Goal: Information Seeking & Learning: Learn about a topic

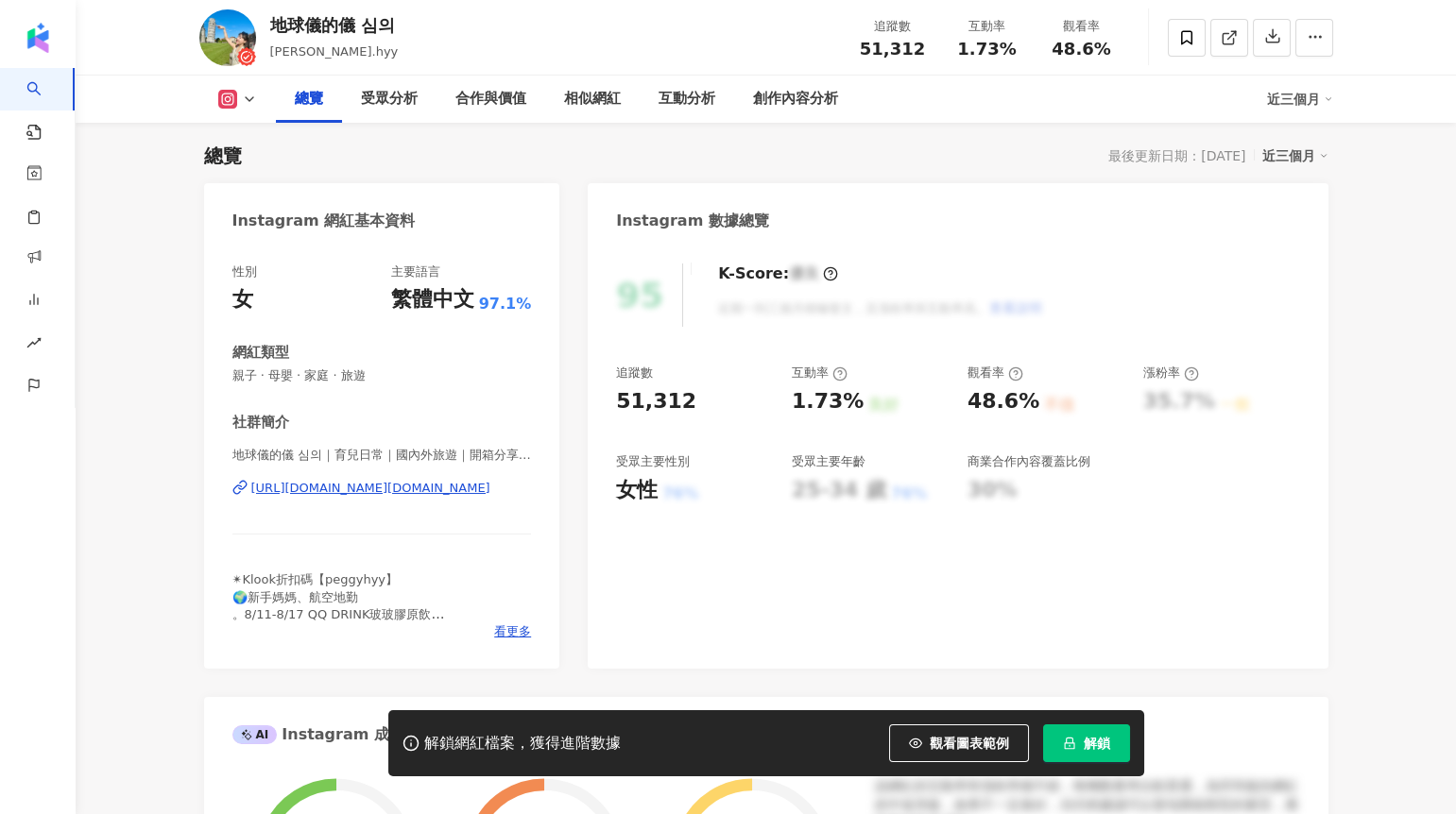
click at [1072, 739] on icon "lock" at bounding box center [1069, 743] width 13 height 13
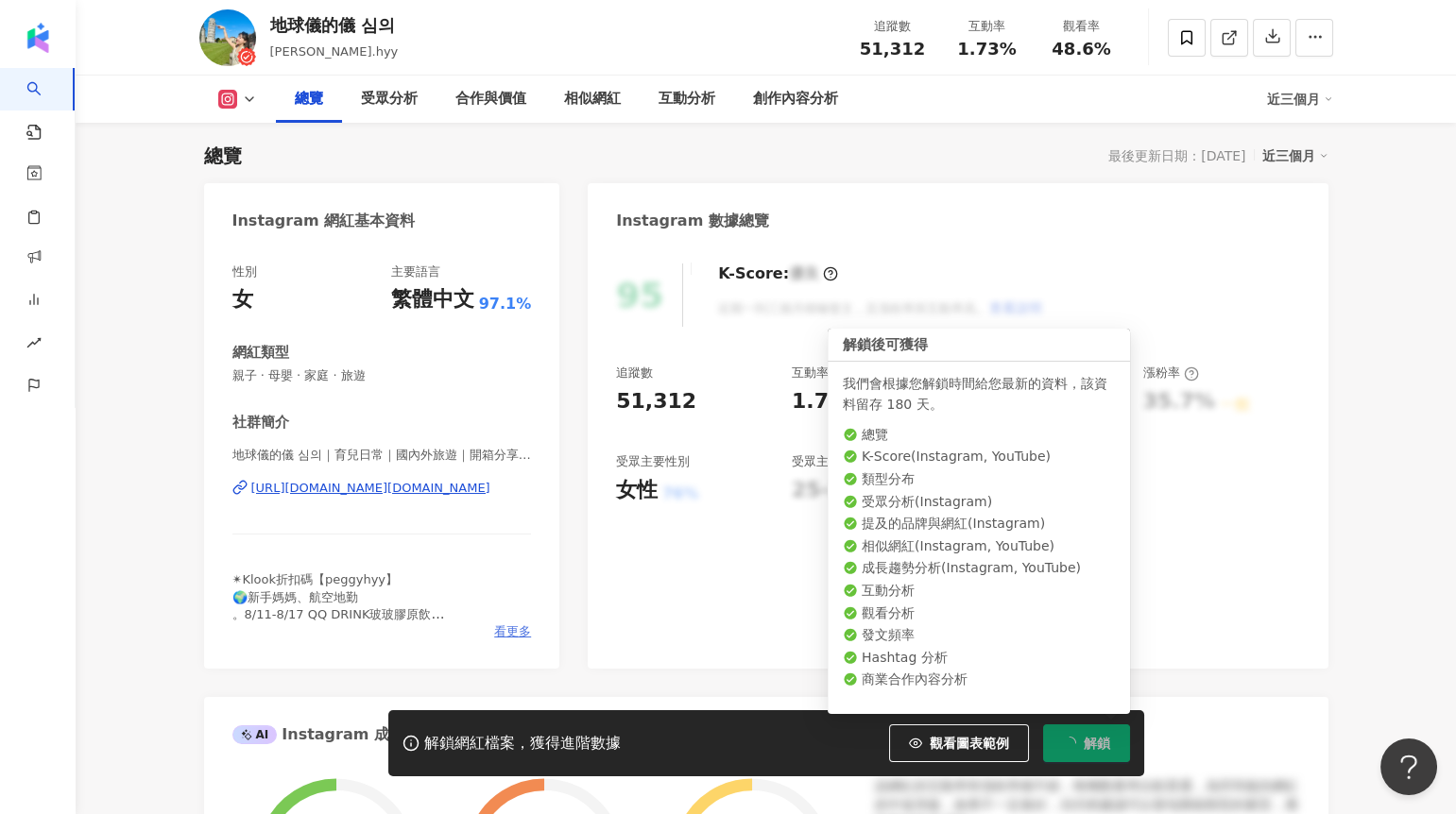
click at [513, 636] on span "看更多" at bounding box center [511, 631] width 37 height 17
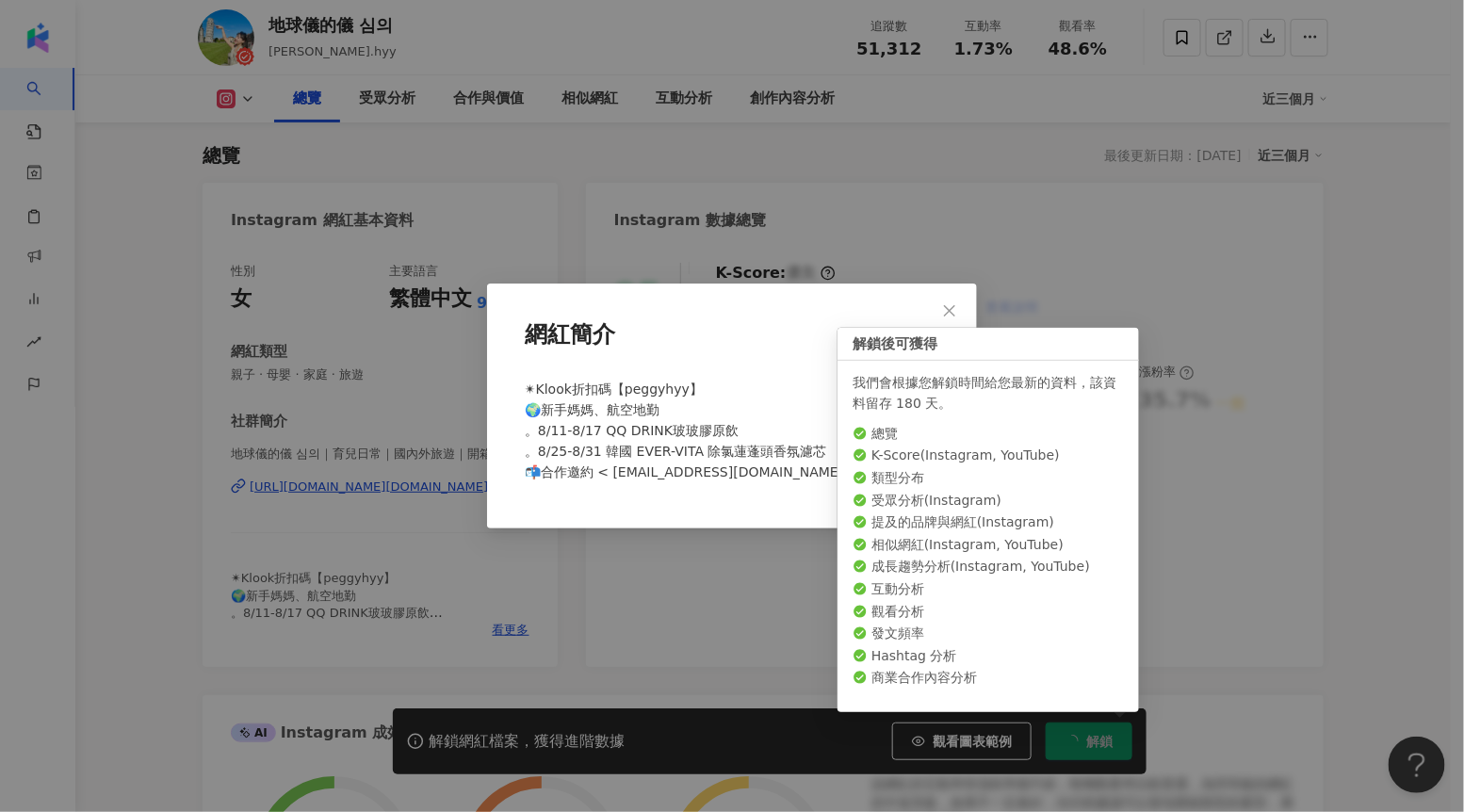
click at [605, 558] on div "網紅簡介 ✴Klook折扣碼【peggyhyy】 🌍新手媽媽、航空地勤 。8/11-8/17 QQ DRINK玻玻膠原飲 。8/25-8/31 韓國 EVER…" at bounding box center [732, 406] width 1464 height 812
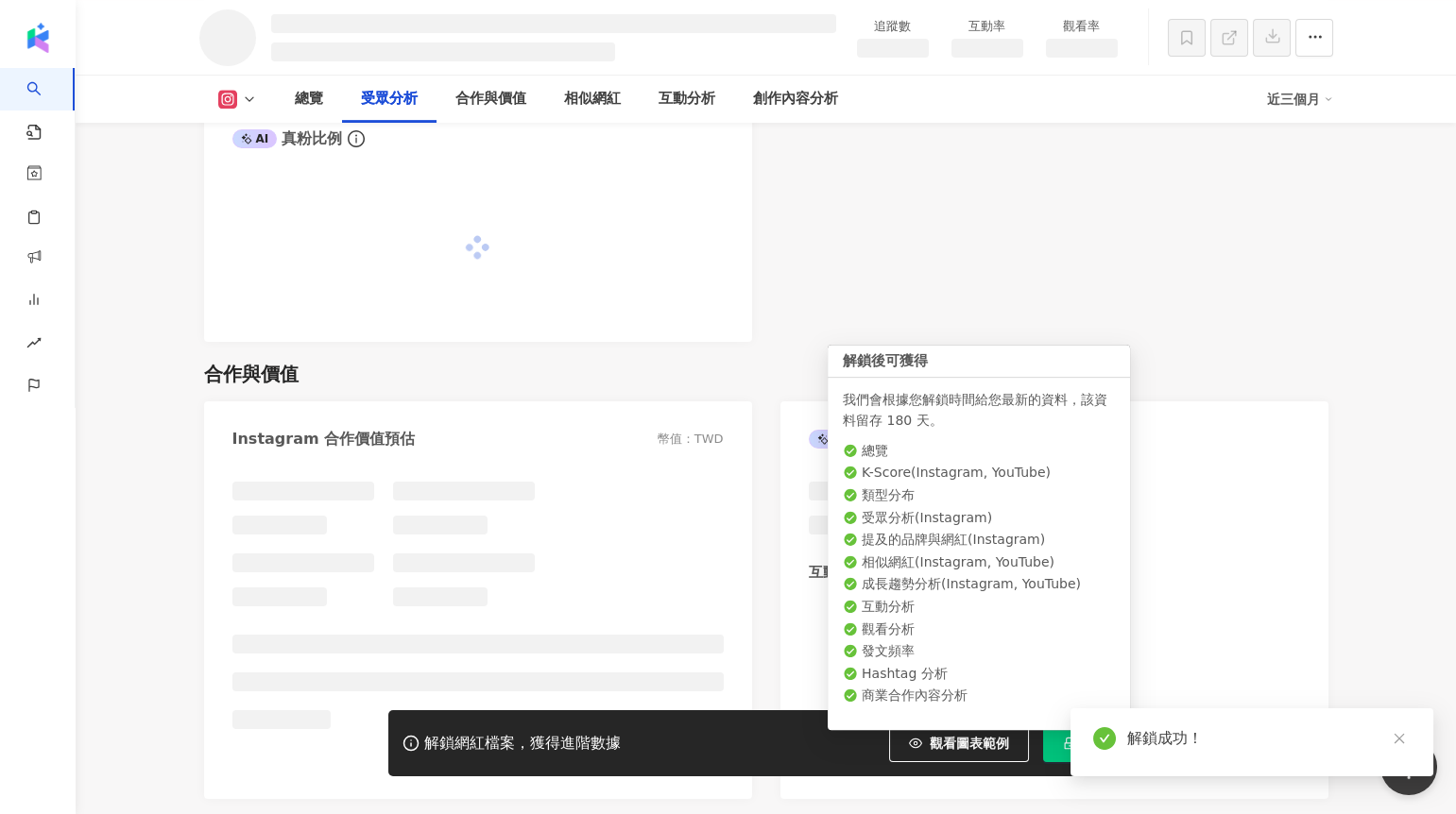
scroll to position [1932, 0]
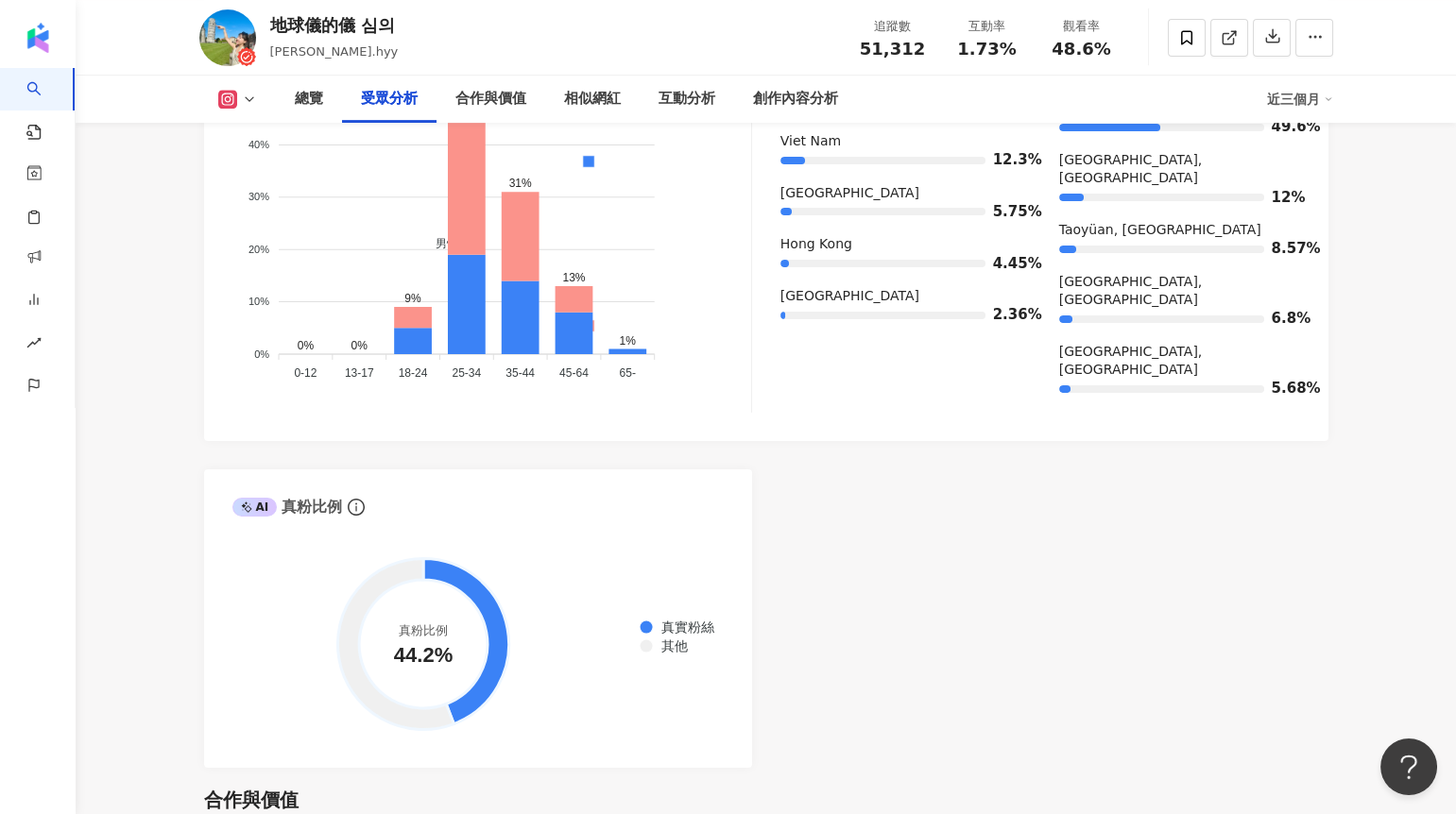
scroll to position [1935, 0]
click at [236, 89] on div "總覽 受眾分析 合作與價值 相似網紅 互動分析 創作內容分析 近三個月" at bounding box center [766, 99] width 1133 height 48
click at [248, 99] on icon at bounding box center [248, 98] width 15 height 15
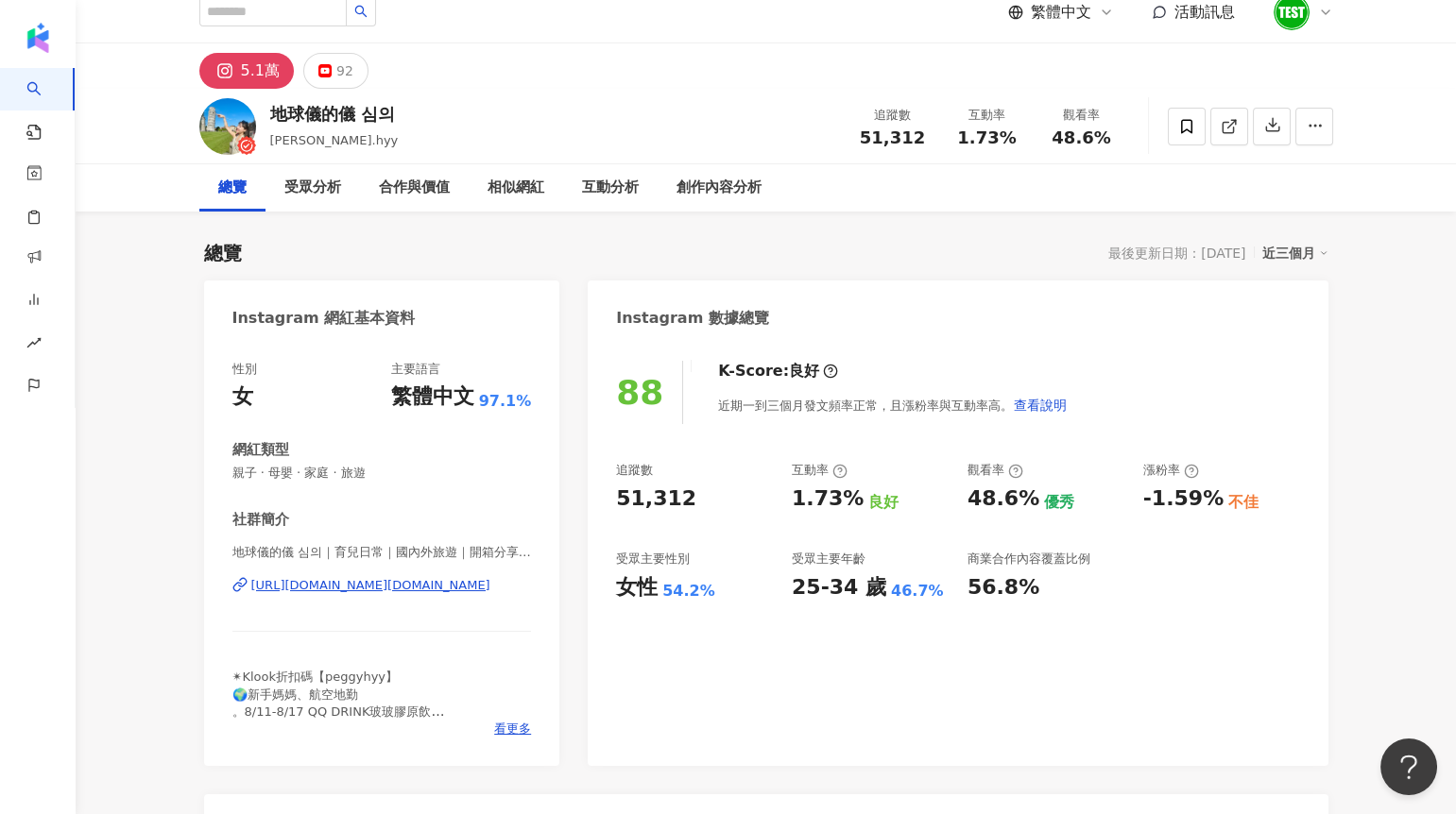
scroll to position [13, 0]
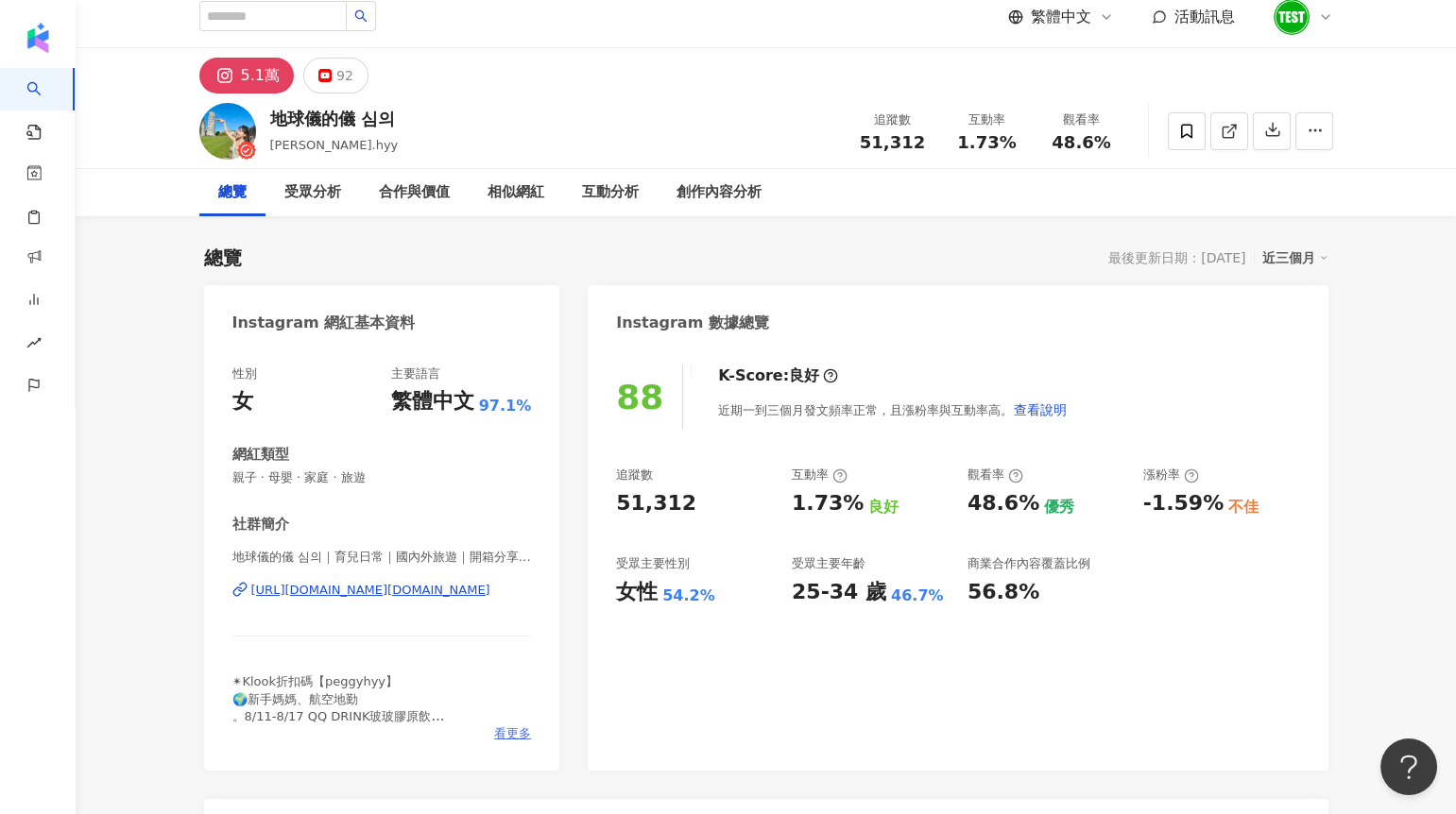
click at [502, 731] on span "看更多" at bounding box center [511, 733] width 37 height 17
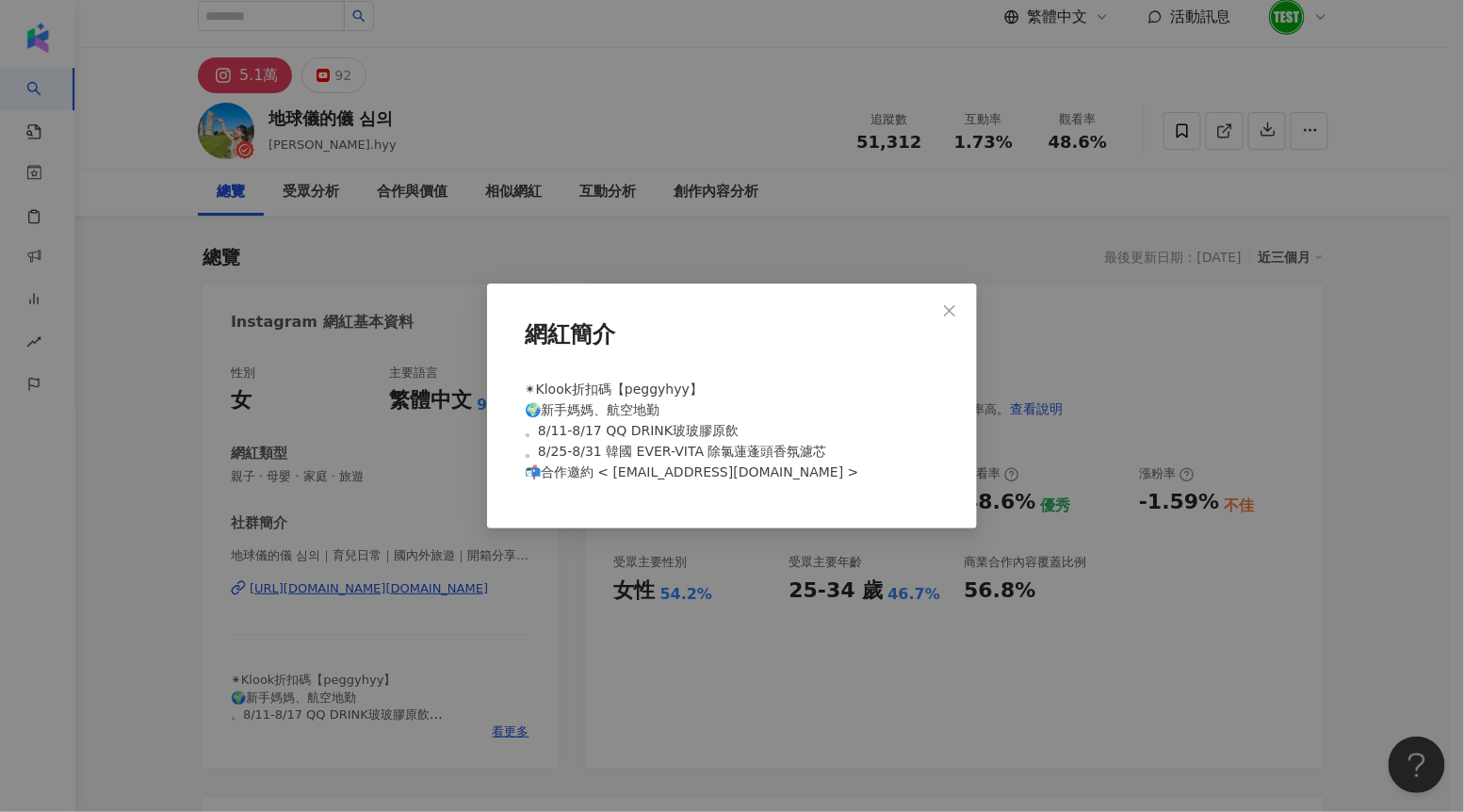
click at [393, 275] on div "網紅簡介 ✴Klook折扣碼【peggyhyy】 🌍新手媽媽、航空地勤 。8/11-8/17 QQ DRINK玻玻膠原飲 。8/25-8/31 韓國 EVER…" at bounding box center [732, 406] width 1464 height 812
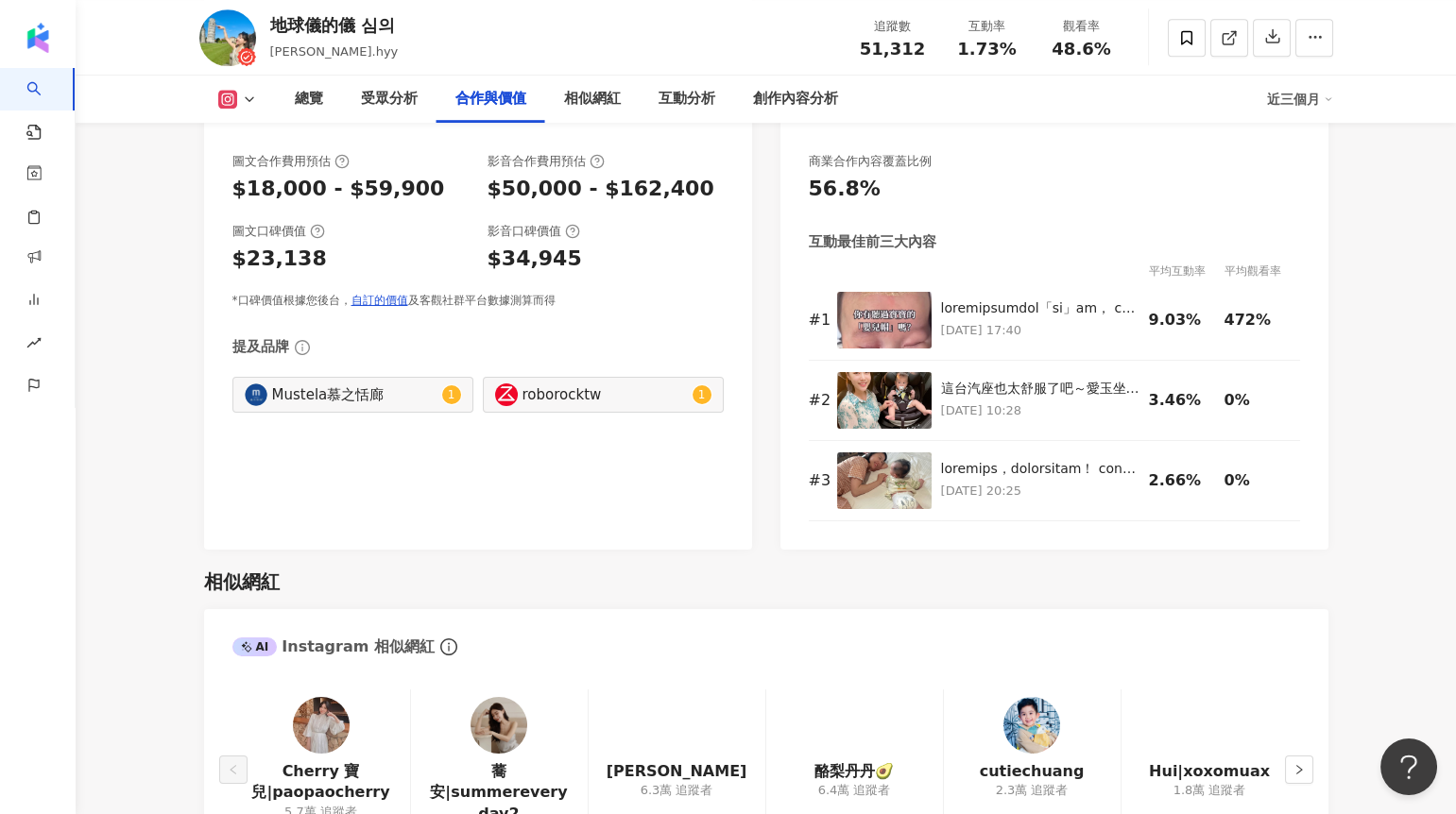
scroll to position [2700, 0]
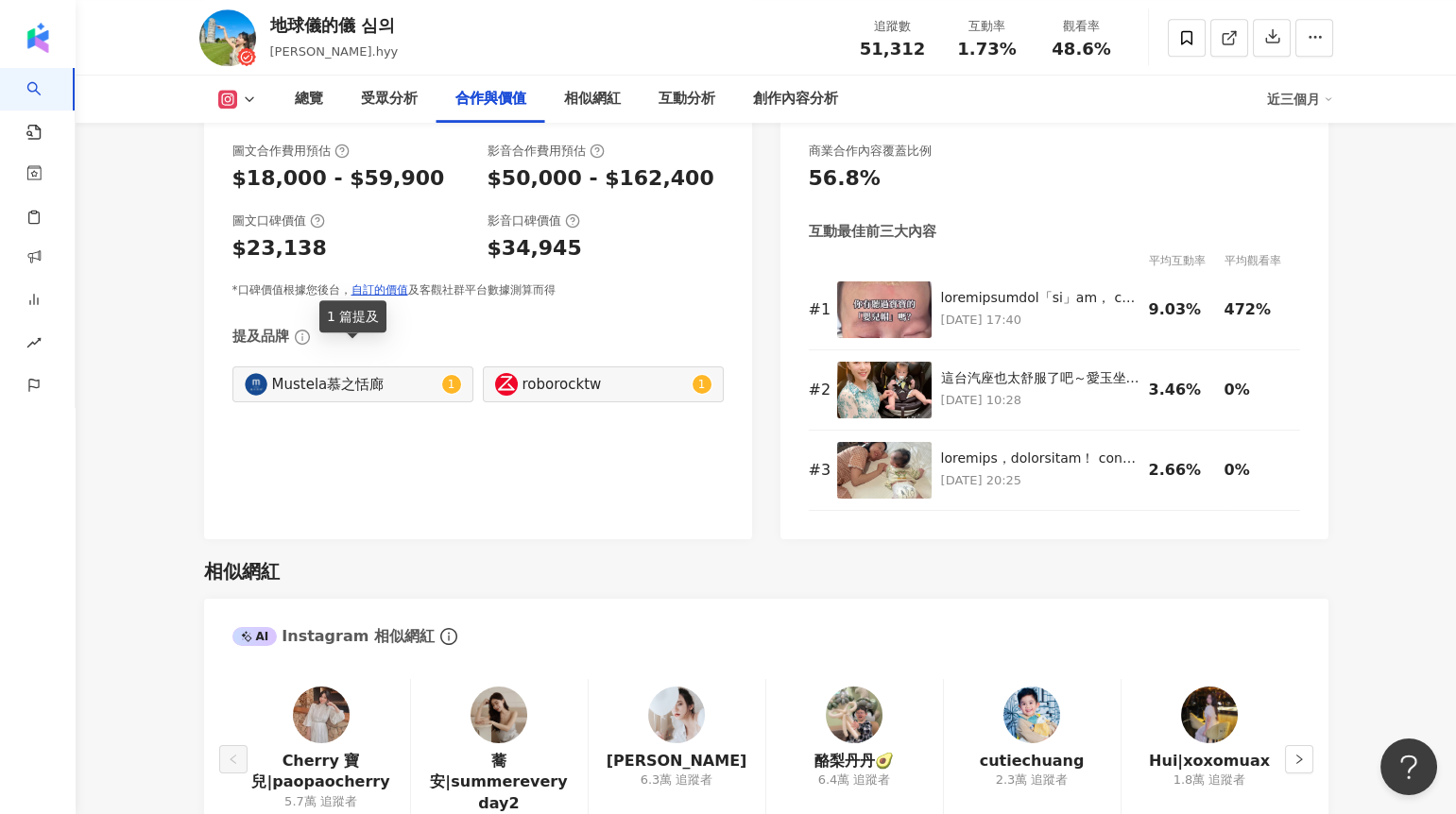
click at [361, 374] on div "Mustela慕之恬廊" at bounding box center [355, 384] width 165 height 21
type input "**********"
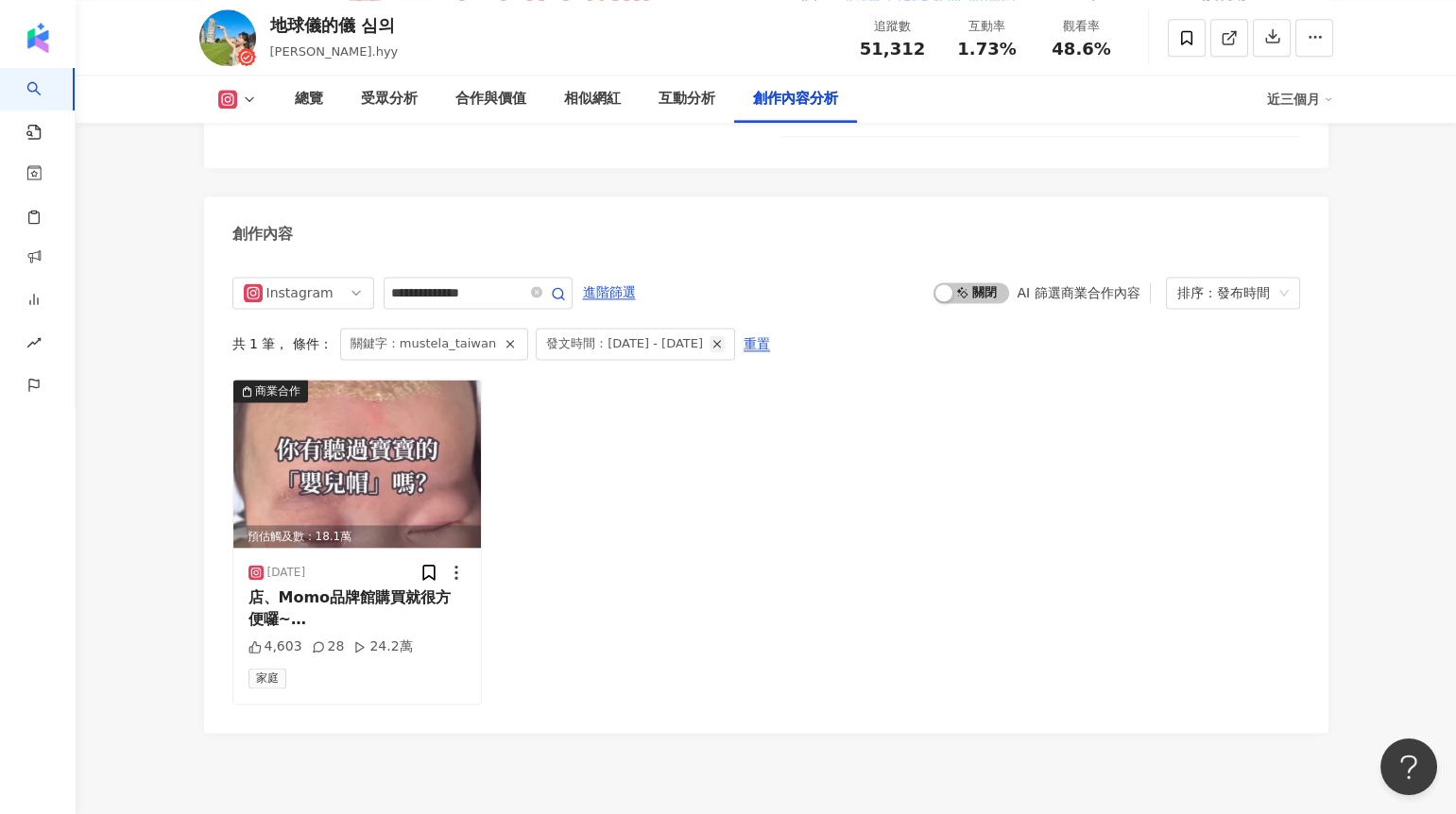
click at [724, 338] on icon "button" at bounding box center [716, 343] width 13 height 13
click at [508, 340] on line "button" at bounding box center [510, 343] width 7 height 7
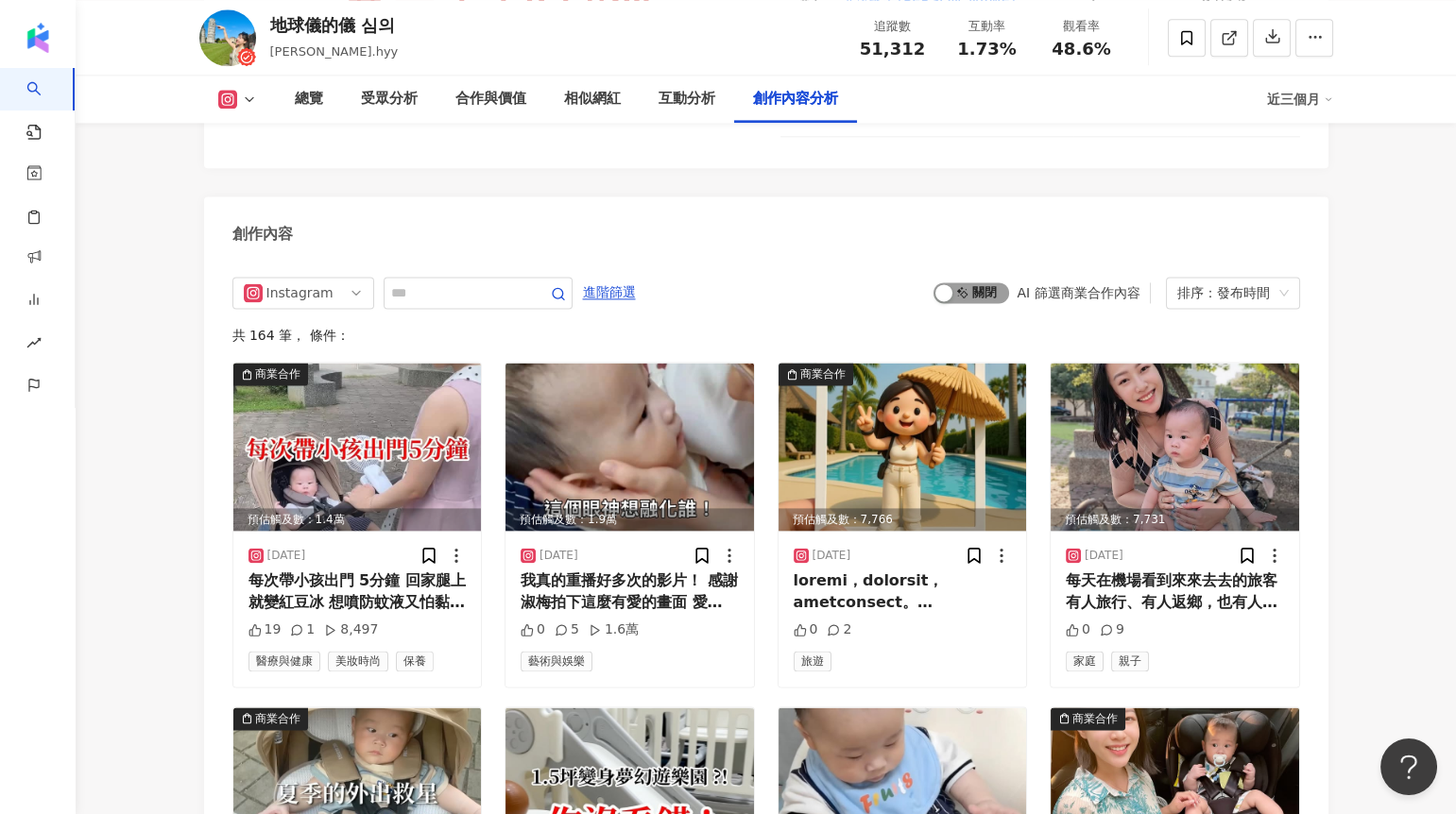
click at [978, 282] on span "啟動 關閉" at bounding box center [971, 292] width 75 height 21
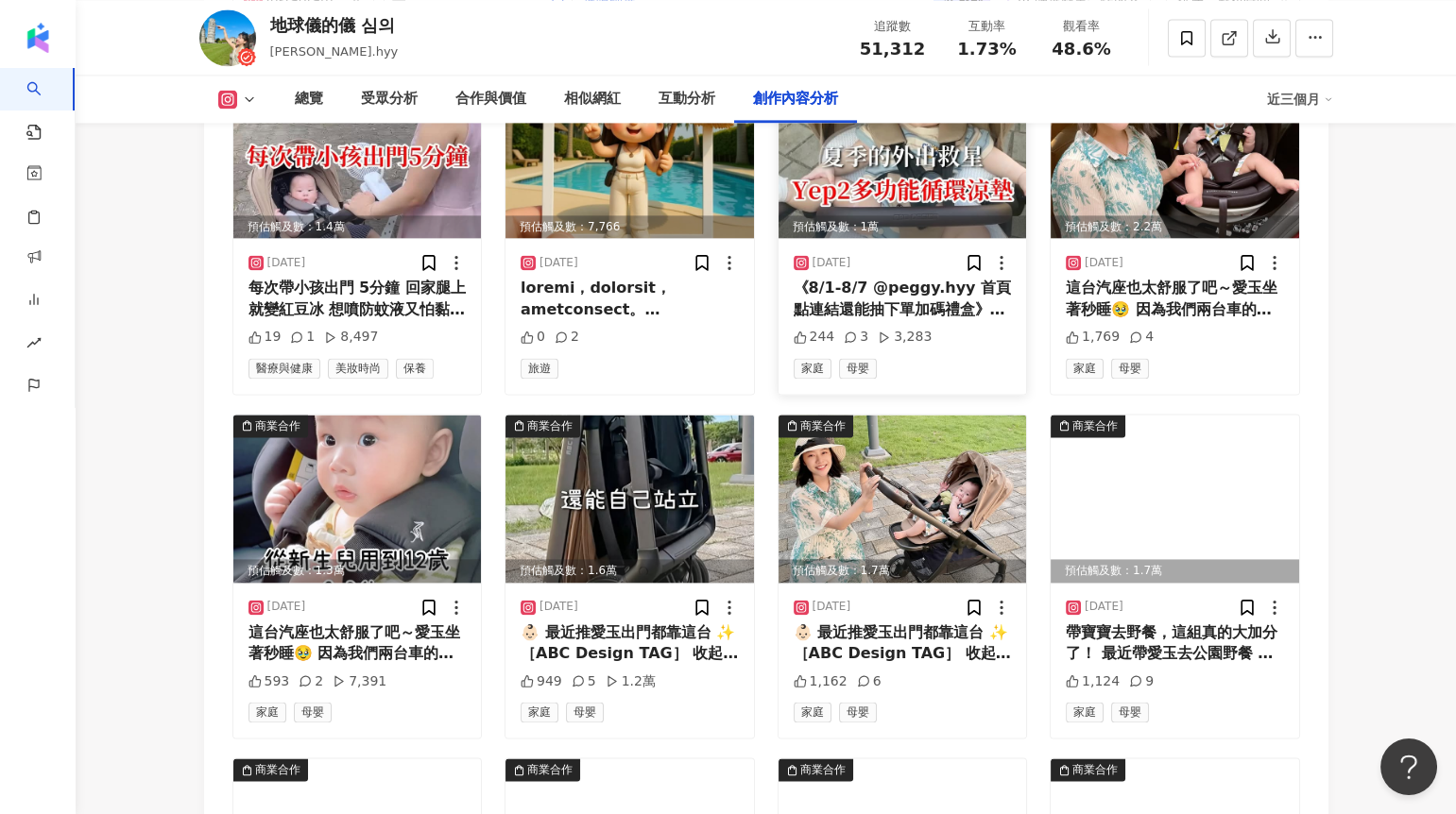
scroll to position [6103, 0]
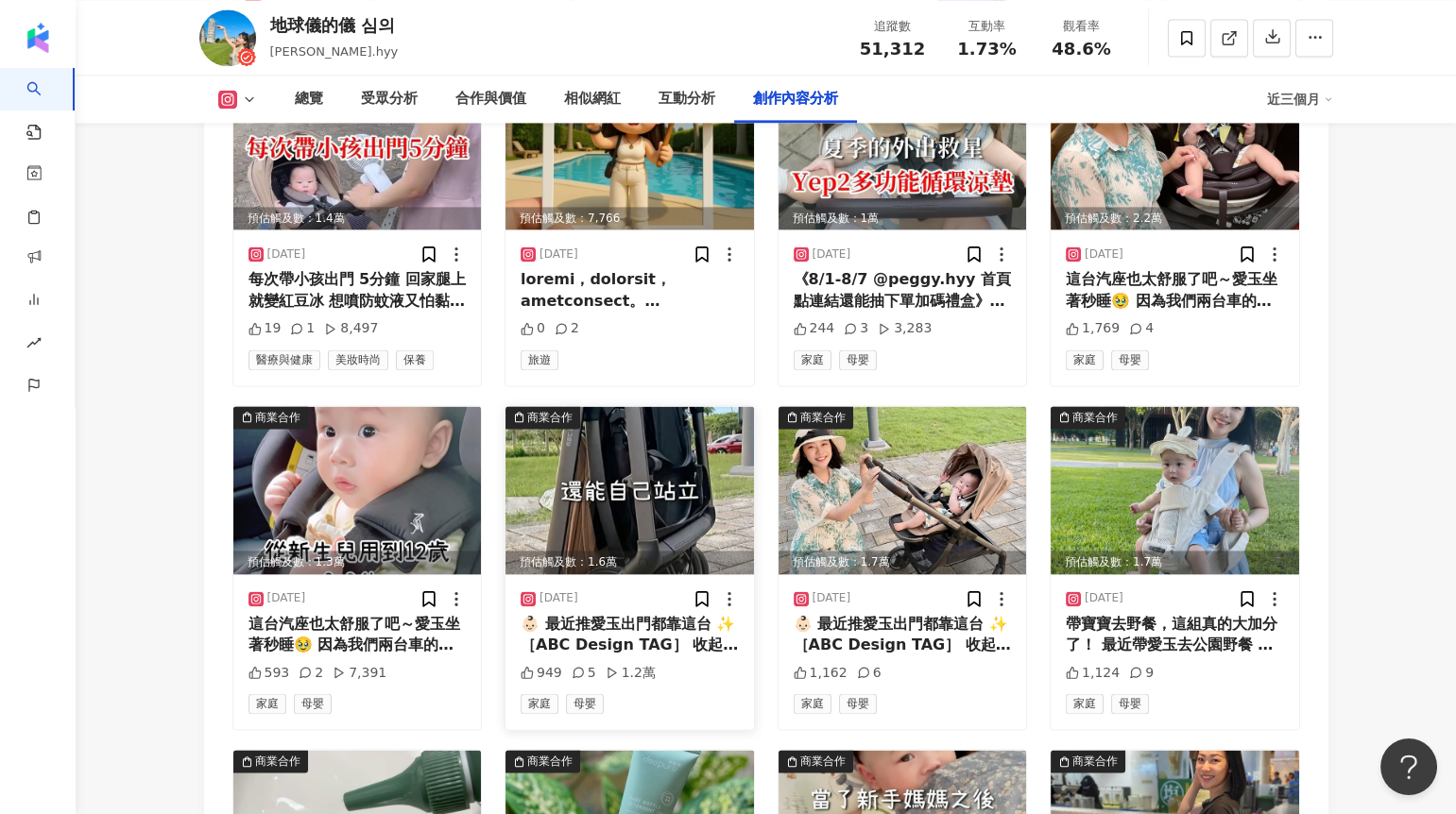
click at [651, 428] on img at bounding box center [630, 489] width 248 height 168
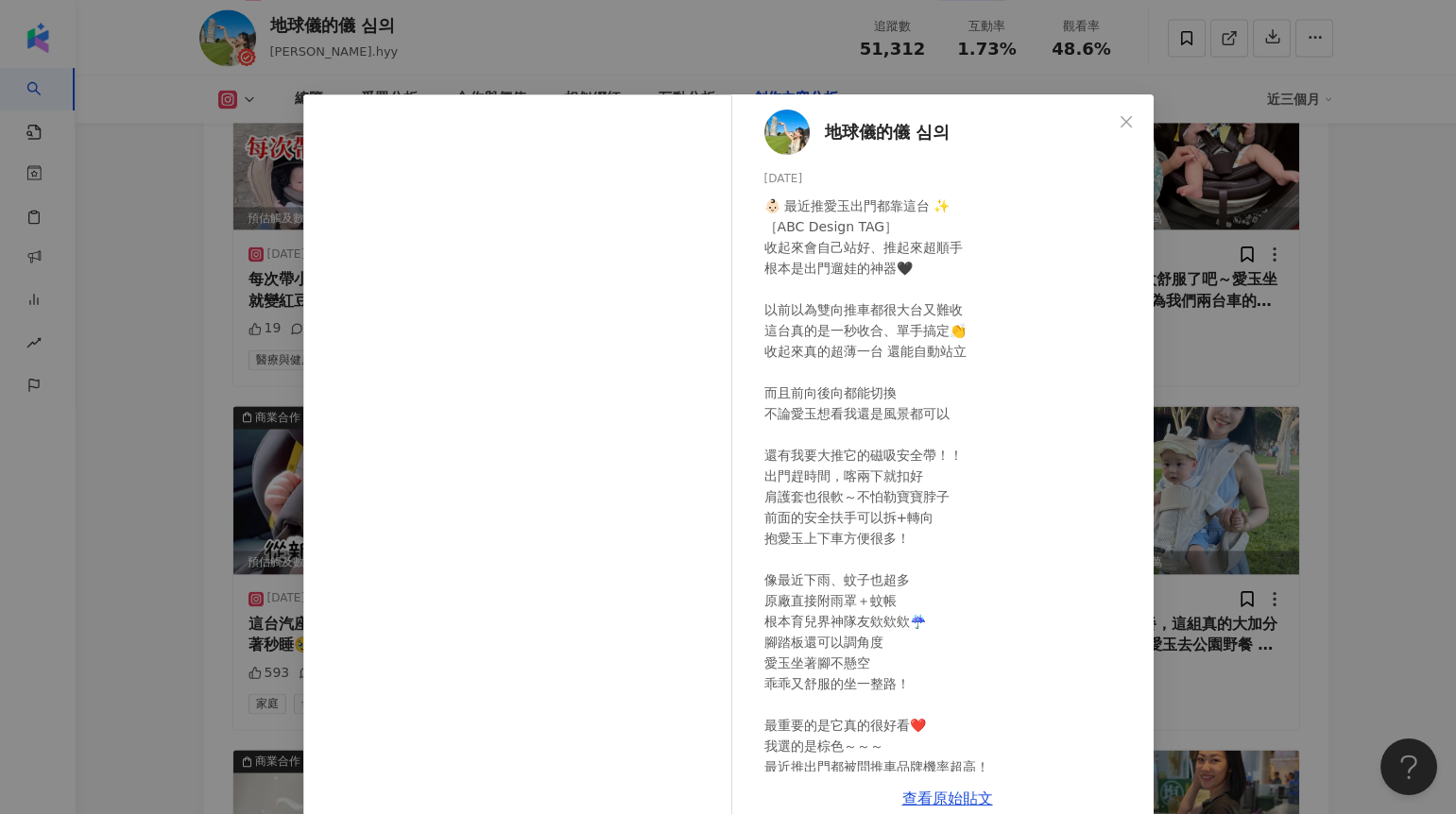
scroll to position [95, 0]
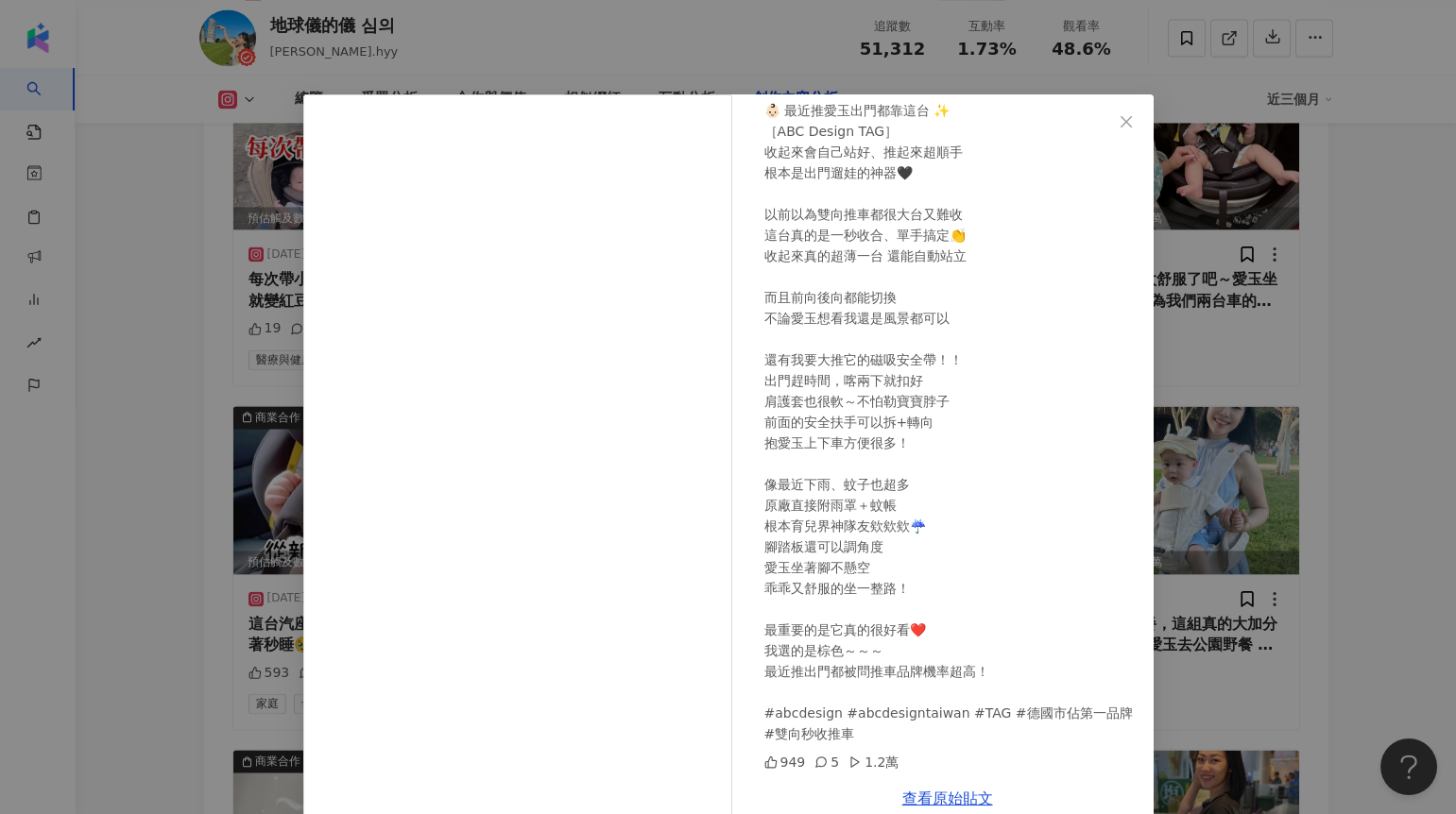
click at [1244, 558] on div "地球儀的儀 심의 [DATE] 👶🏻 最近推愛玉出門都靠這台 ✨ ［ABC Design TAG］ 收起來會自己站好、推起來超順手 根本是出門遛娃的神器🖤 以…" at bounding box center [728, 407] width 1456 height 814
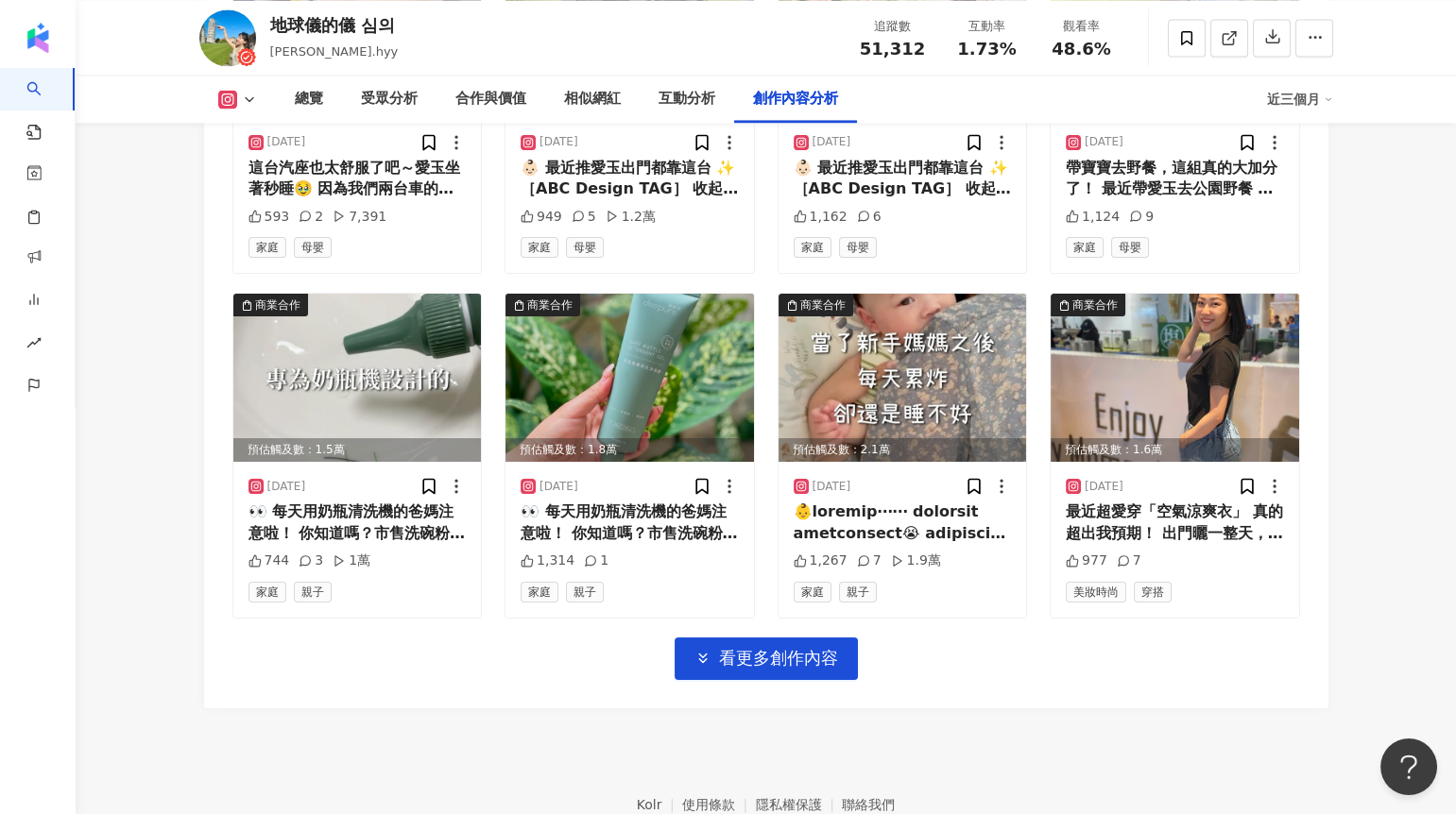
scroll to position [6567, 0]
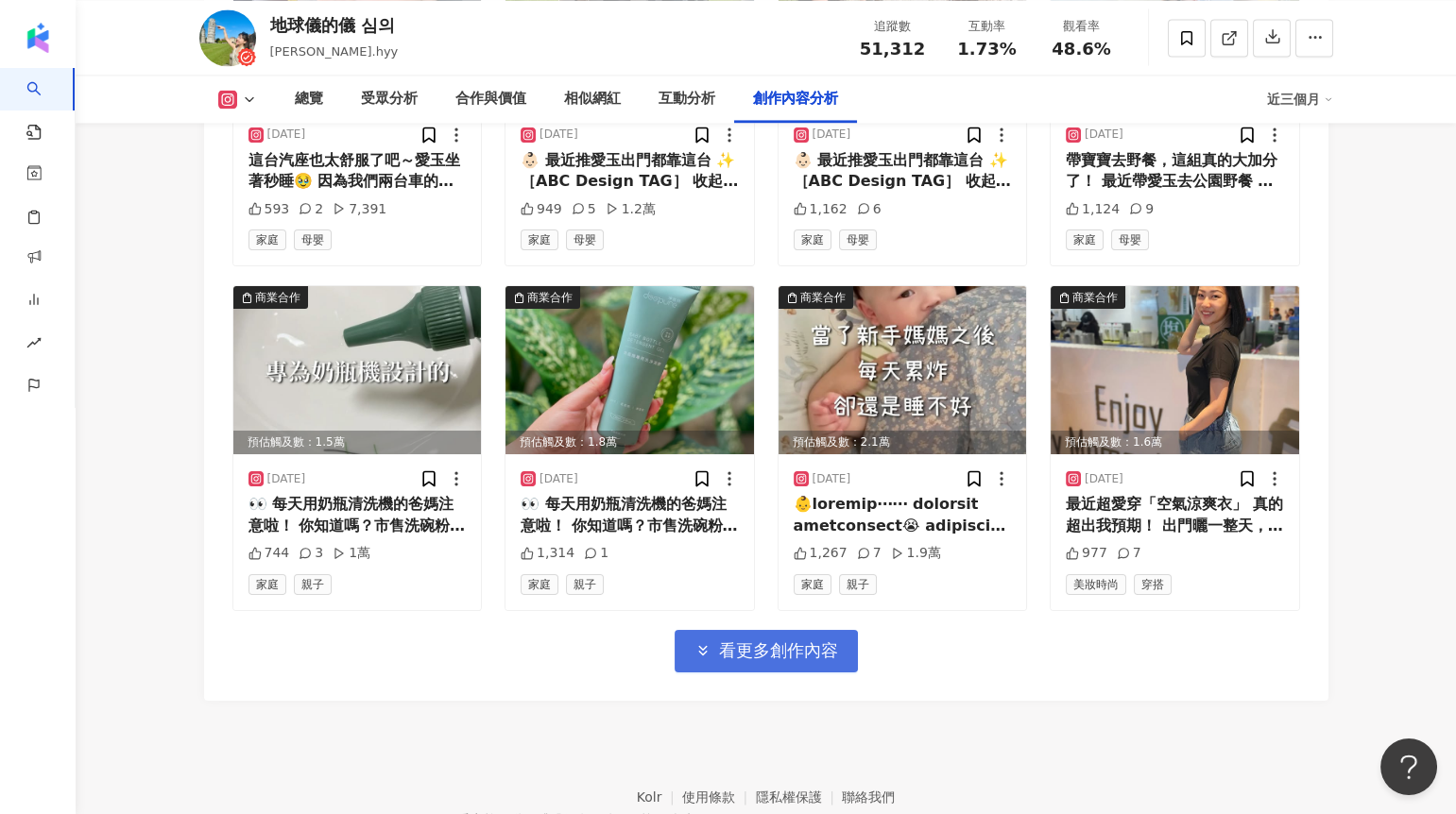
click at [796, 640] on span "看更多創作內容" at bounding box center [779, 650] width 119 height 21
click at [799, 640] on span "看更多創作內容" at bounding box center [779, 650] width 119 height 21
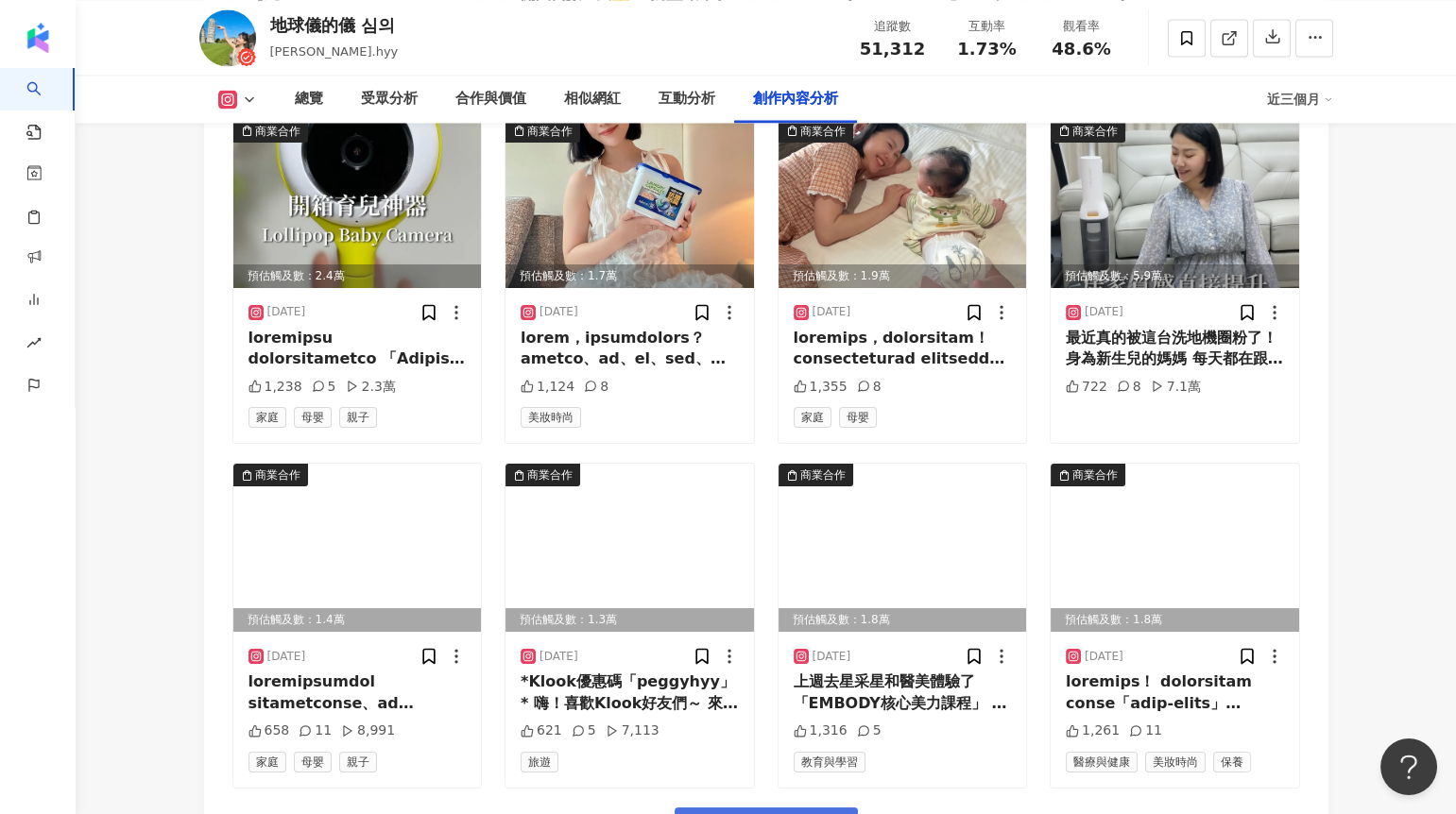
scroll to position [7433, 0]
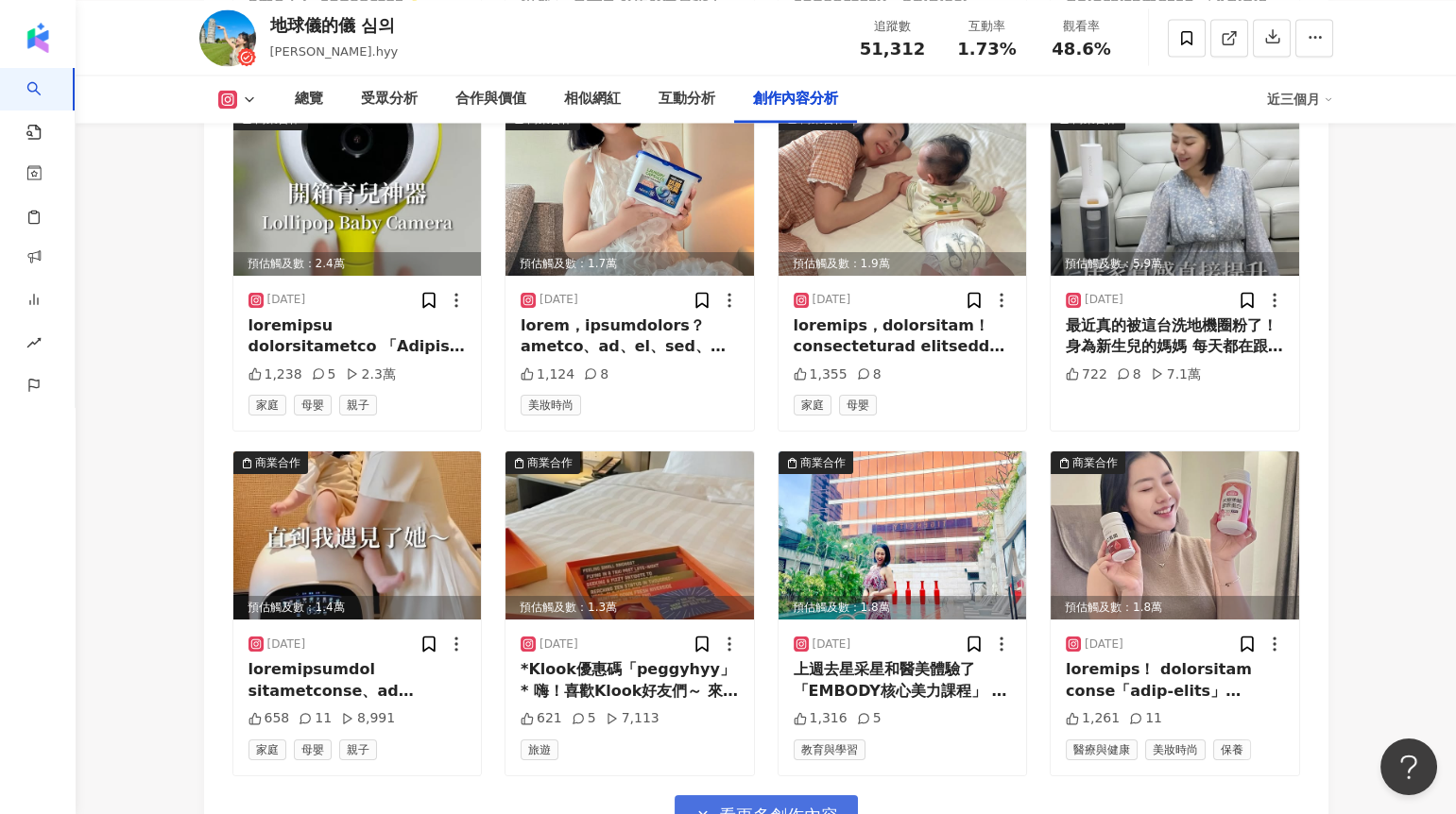
click at [750, 805] on span "看更多創作內容" at bounding box center [779, 815] width 119 height 21
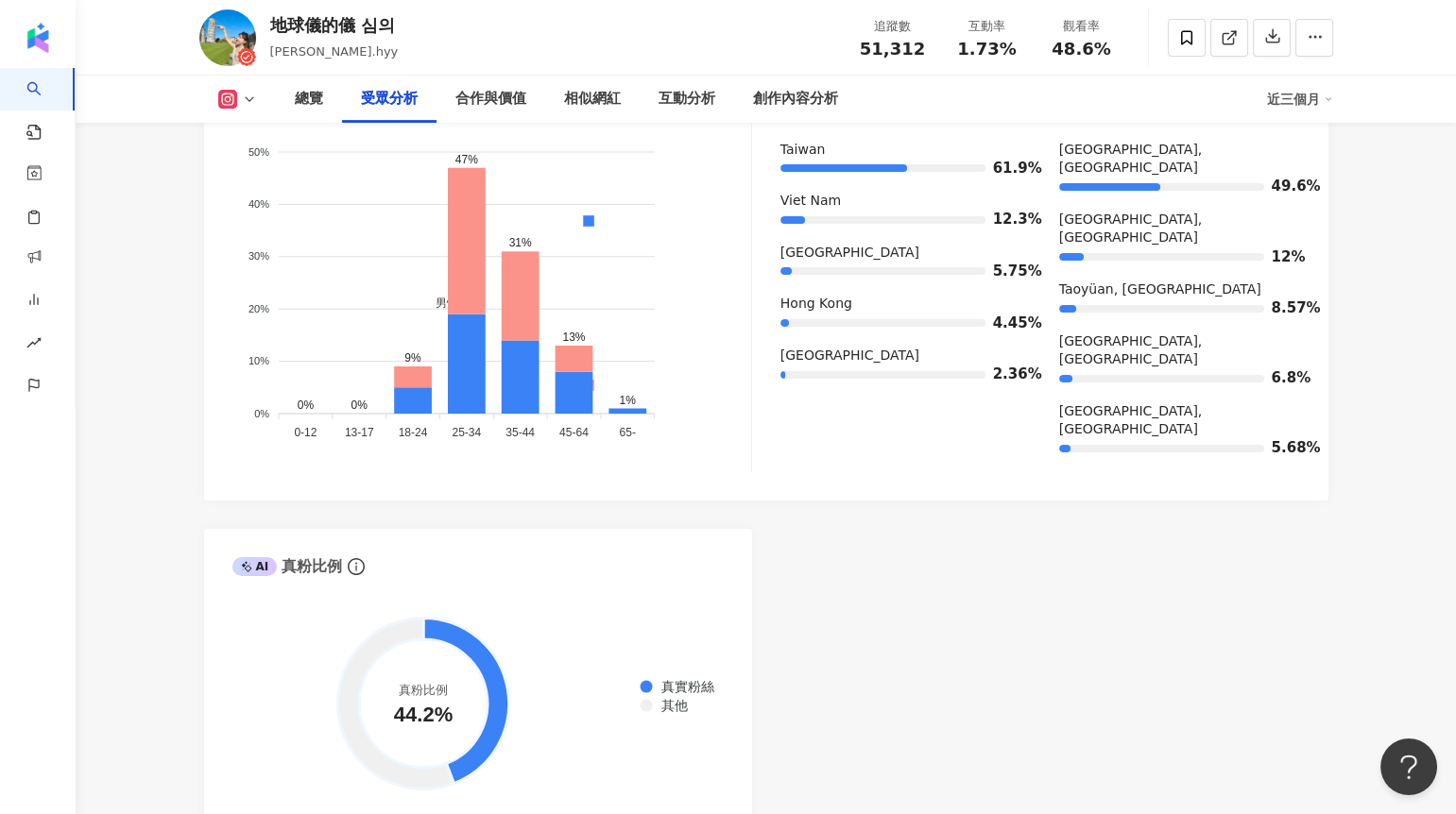
scroll to position [1877, 0]
